Goal: Task Accomplishment & Management: Complete application form

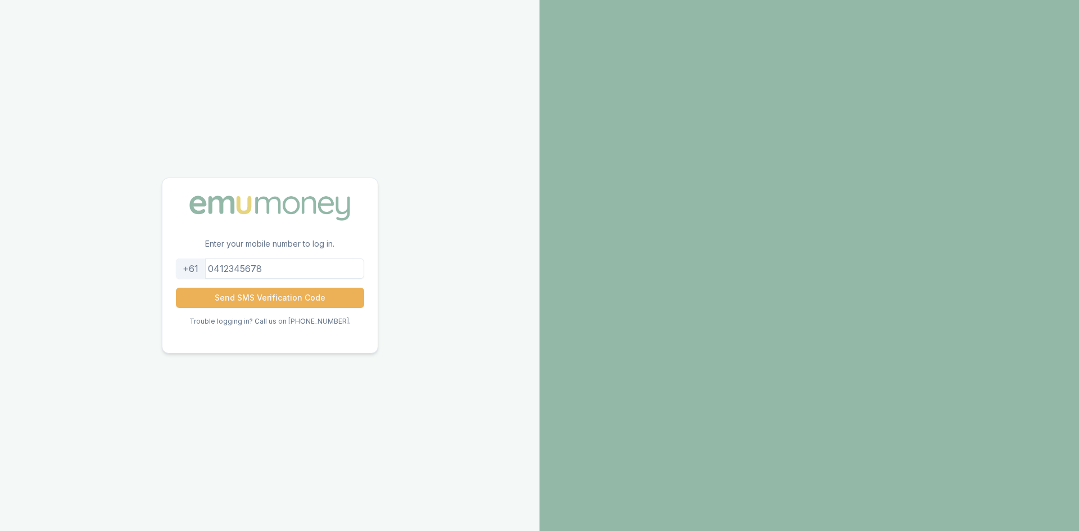
click at [268, 269] on input "tel" at bounding box center [270, 269] width 188 height 20
type input "0423442274"
click at [276, 301] on button "Send SMS Verification Code" at bounding box center [270, 298] width 188 height 20
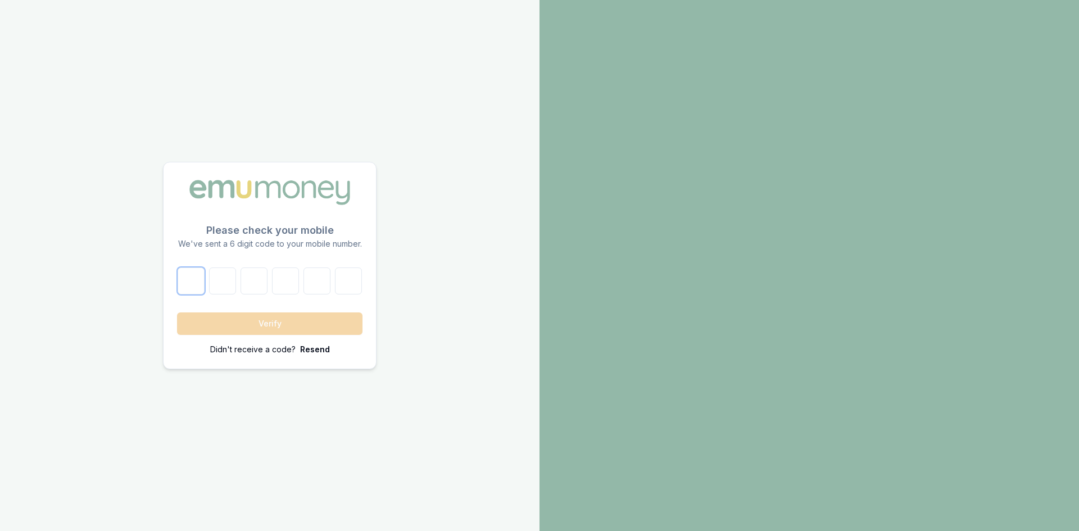
click at [198, 282] on input "number" at bounding box center [191, 281] width 27 height 27
type input "2"
type input "6"
type input "9"
type input "3"
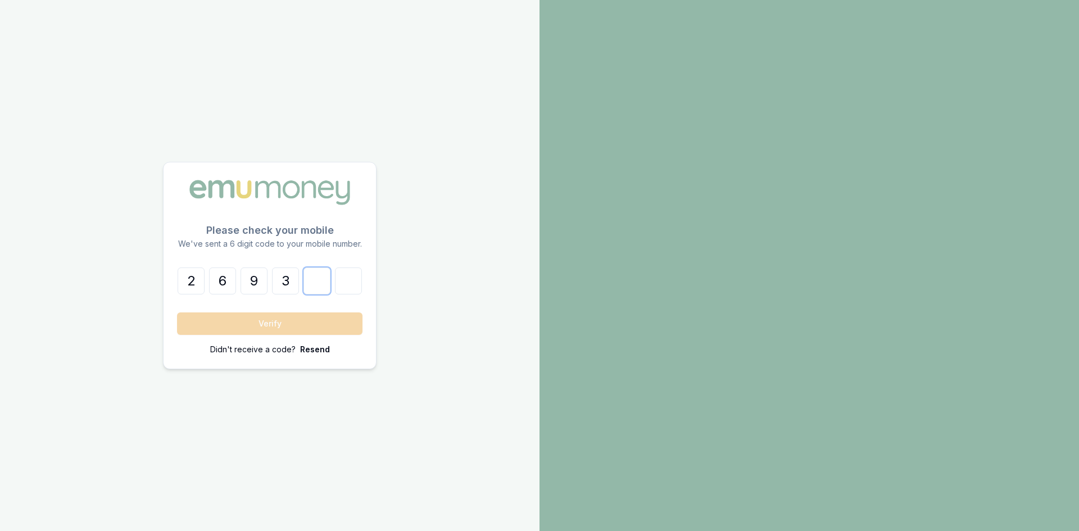
type input "1"
type input "8"
click at [247, 329] on button "Verify" at bounding box center [269, 323] width 185 height 22
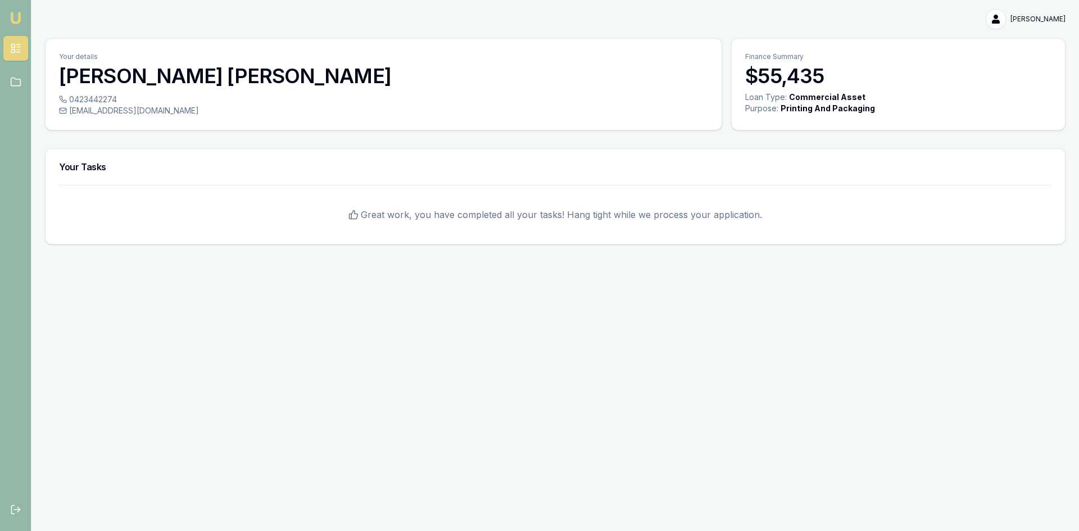
click at [473, 214] on span "Great work, you have completed all your tasks! Hang tight while we process your…" at bounding box center [561, 214] width 401 height 13
click at [206, 167] on h3 "Your Tasks" at bounding box center [555, 166] width 992 height 9
click at [488, 193] on div "Great work, you have completed all your tasks! Hang tight while we process your…" at bounding box center [555, 214] width 1019 height 59
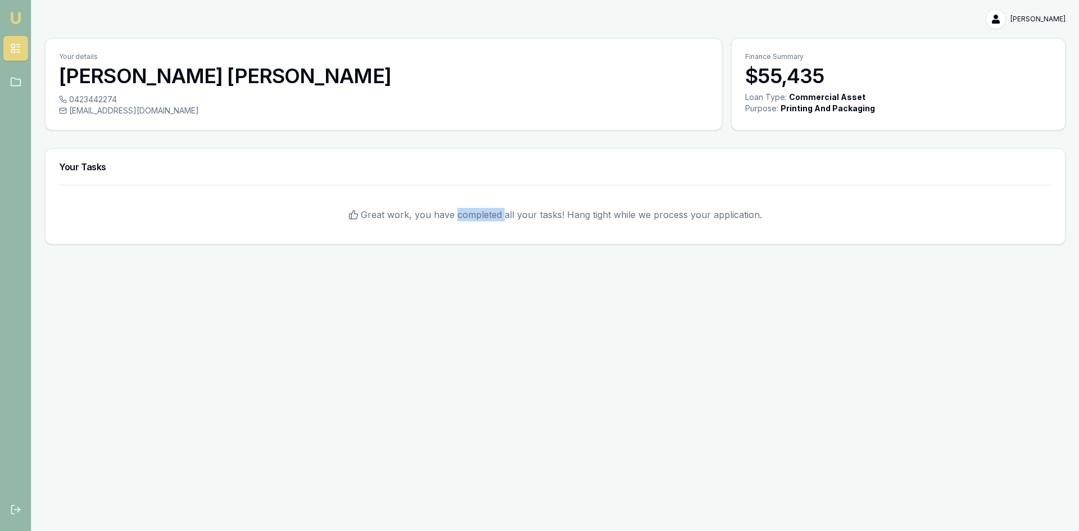
click at [490, 193] on div "Great work, you have completed all your tasks! Hang tight while we process your…" at bounding box center [555, 214] width 1019 height 59
click at [16, 80] on icon at bounding box center [15, 81] width 11 height 11
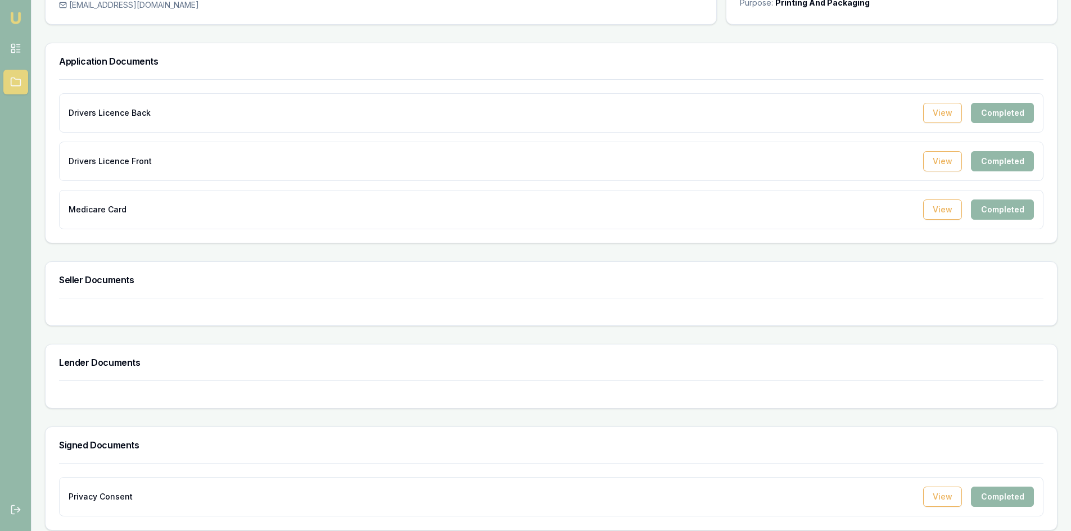
scroll to position [114, 0]
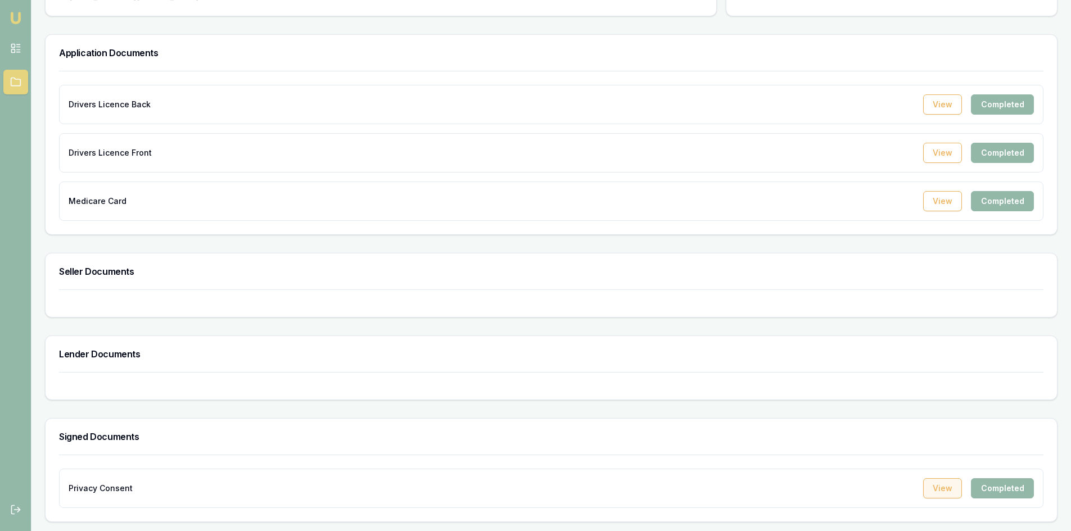
click at [944, 489] on button "View" at bounding box center [942, 488] width 39 height 20
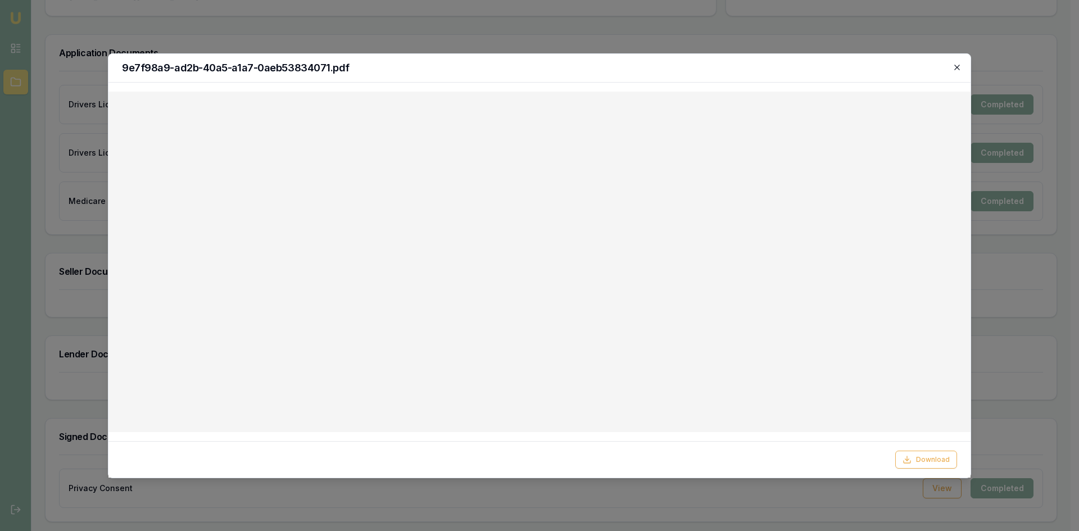
click at [954, 67] on icon "button" at bounding box center [957, 67] width 9 height 9
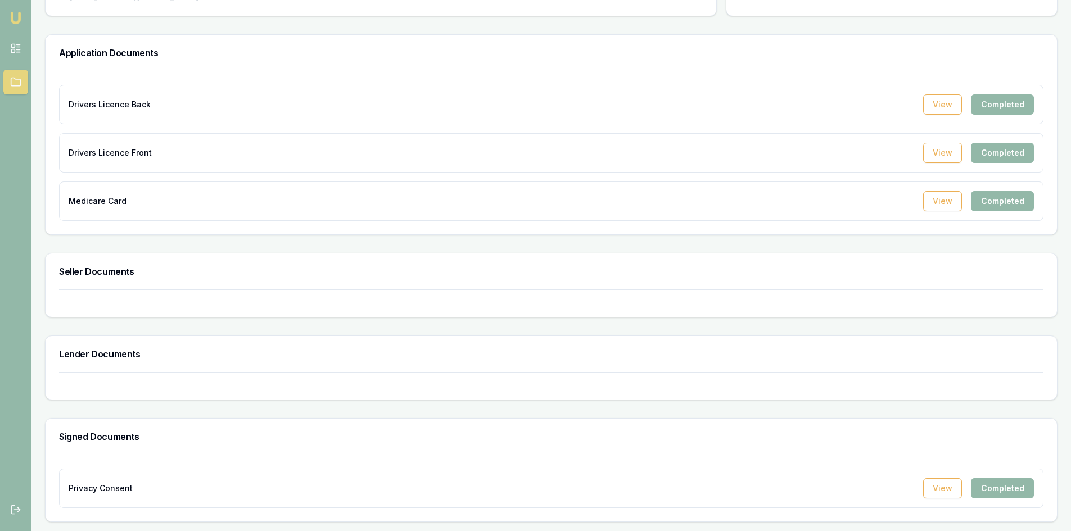
click at [992, 486] on div "Completed" at bounding box center [1002, 488] width 63 height 20
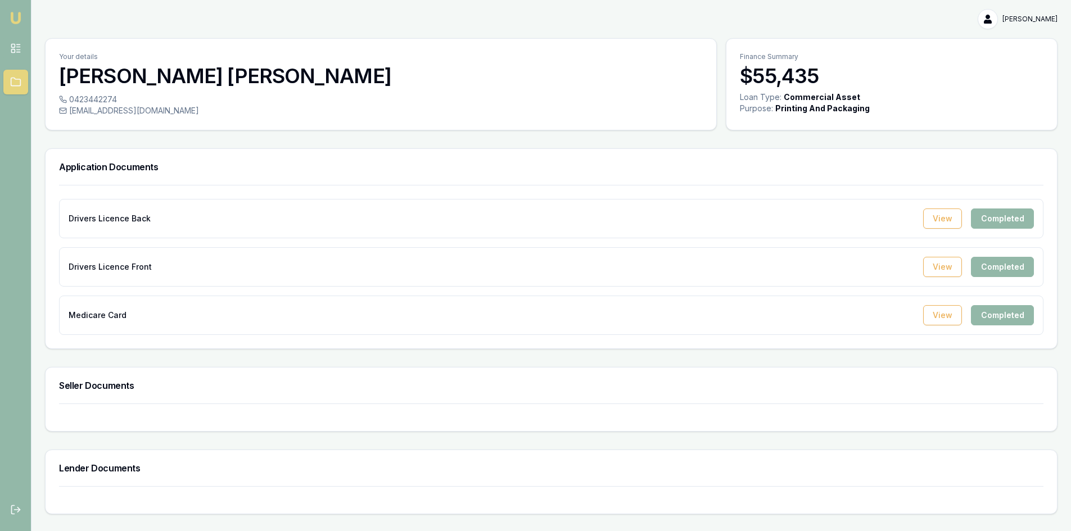
scroll to position [112, 0]
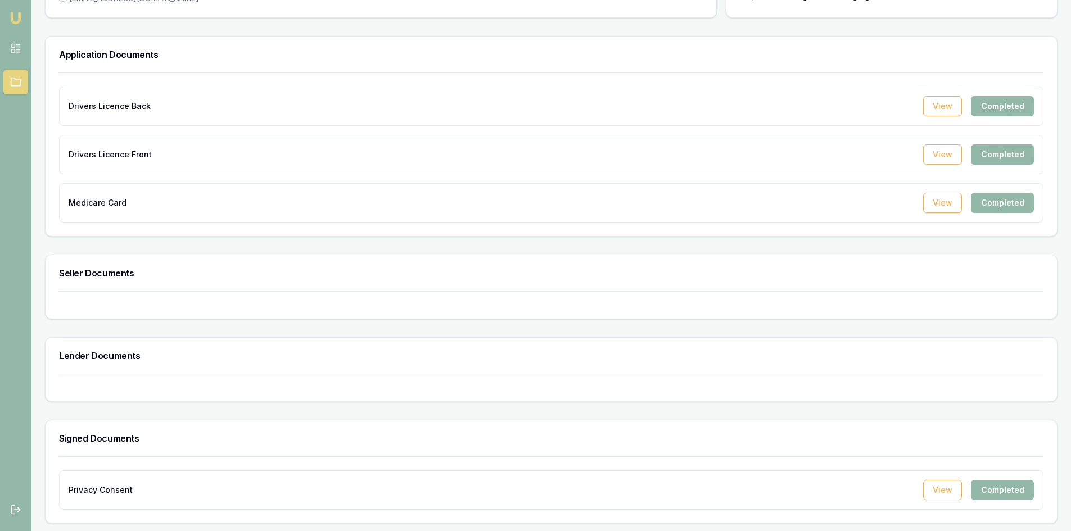
click at [251, 380] on div at bounding box center [551, 388] width 1011 height 28
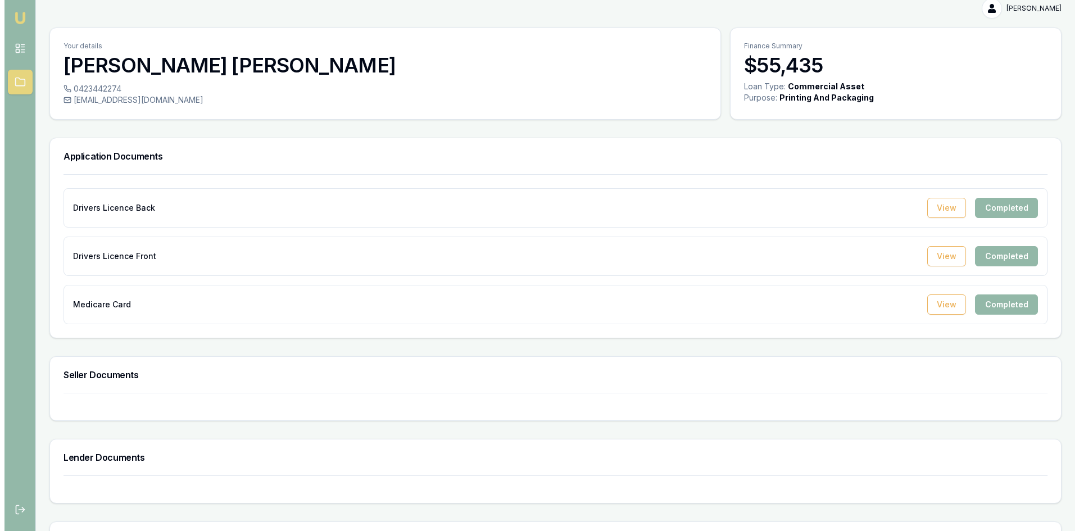
scroll to position [0, 0]
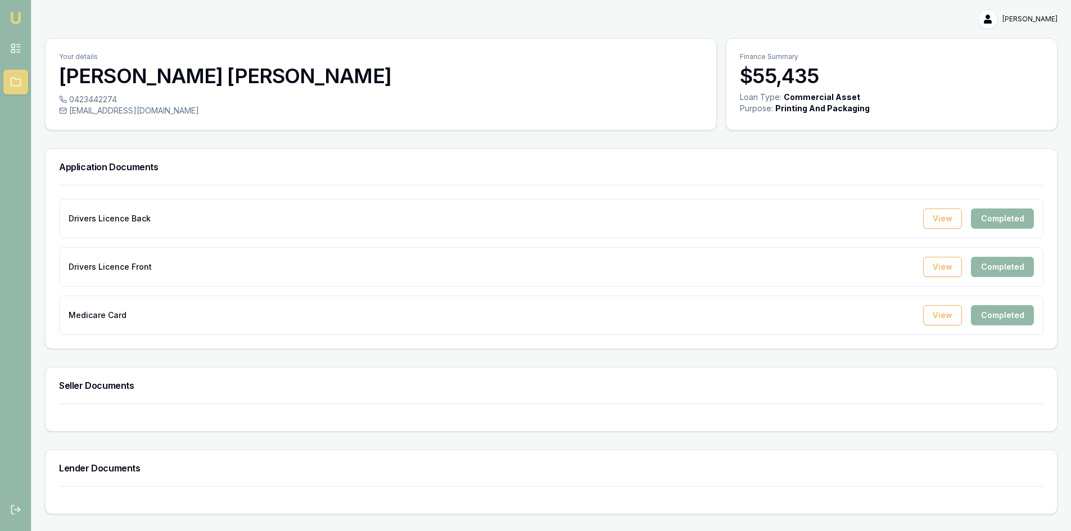
click at [15, 13] on img at bounding box center [15, 17] width 13 height 13
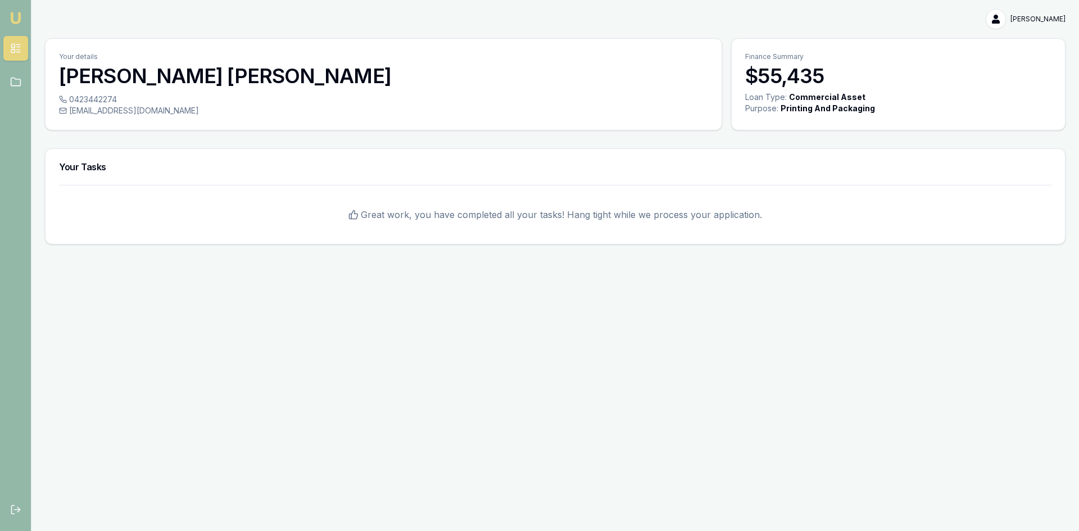
click at [1049, 20] on html "[PERSON_NAME] [PERSON_NAME] Toggle Menu Your details [PERSON_NAME] 0423442274 […" at bounding box center [539, 265] width 1079 height 531
click at [1014, 47] on div "My Account" at bounding box center [1029, 43] width 66 height 18
click at [147, 76] on html "[PERSON_NAME] [PERSON_NAME] Toggle Menu Your details [PERSON_NAME] 0423442274 […" at bounding box center [539, 265] width 1079 height 531
click at [147, 76] on h3 "[PERSON_NAME]" at bounding box center [383, 76] width 649 height 22
click at [151, 113] on span "[EMAIL_ADDRESS][DOMAIN_NAME]" at bounding box center [134, 110] width 130 height 11
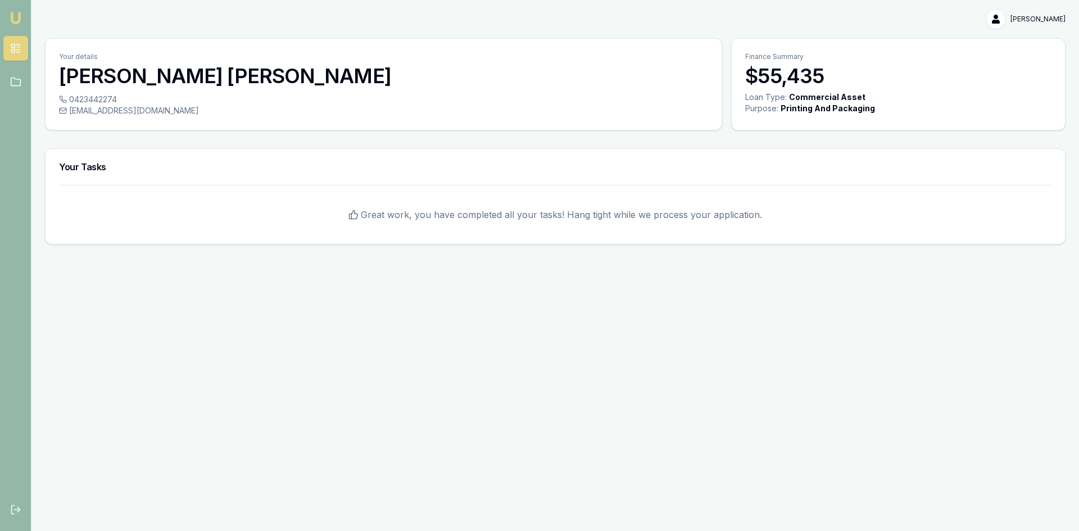
click at [149, 113] on span "[EMAIL_ADDRESS][DOMAIN_NAME]" at bounding box center [134, 110] width 130 height 11
